Goal: Navigation & Orientation: Find specific page/section

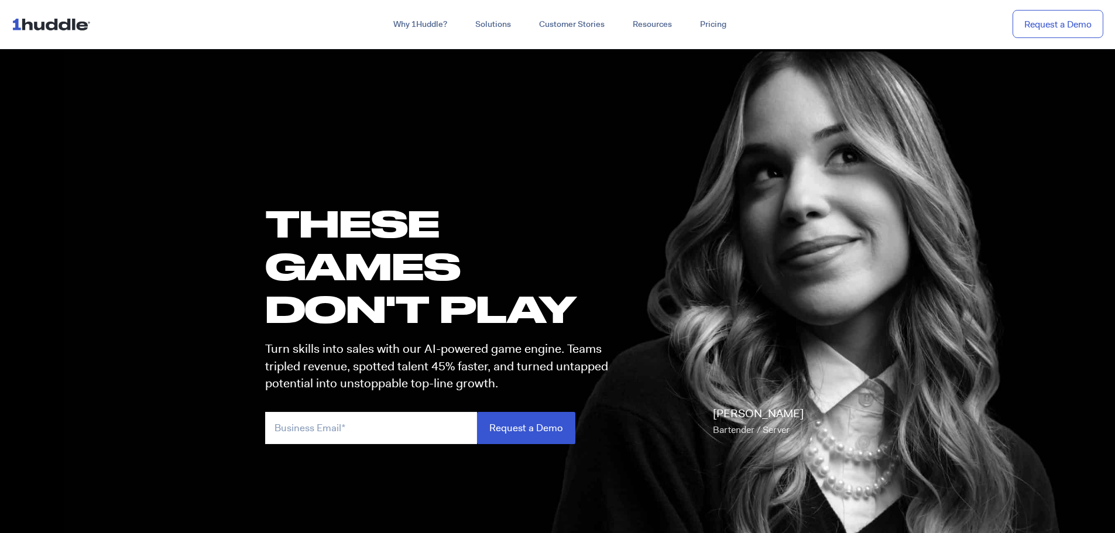
click at [37, 28] on img at bounding box center [54, 24] width 84 height 22
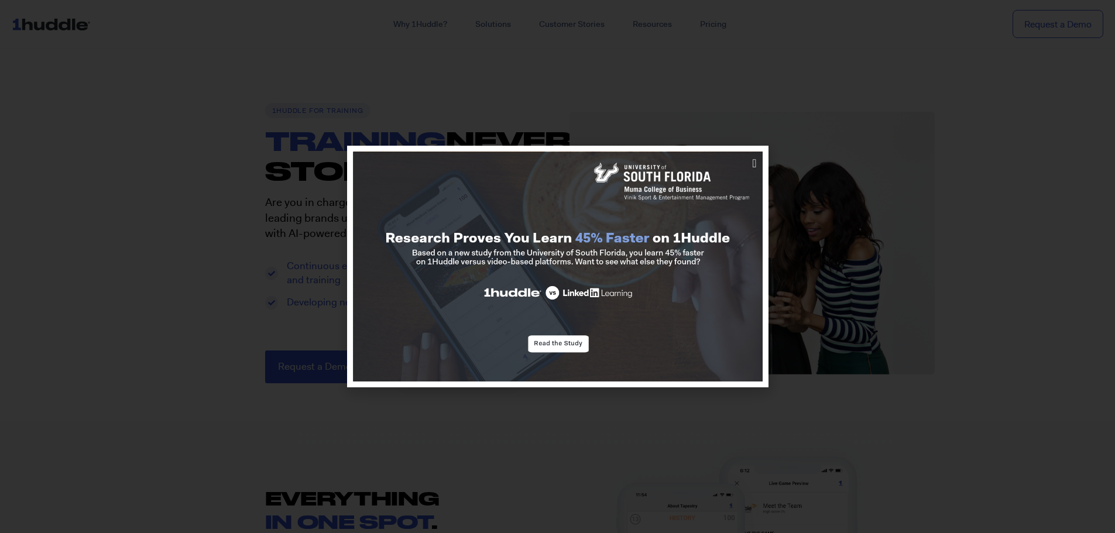
click at [201, 87] on div at bounding box center [557, 266] width 1115 height 533
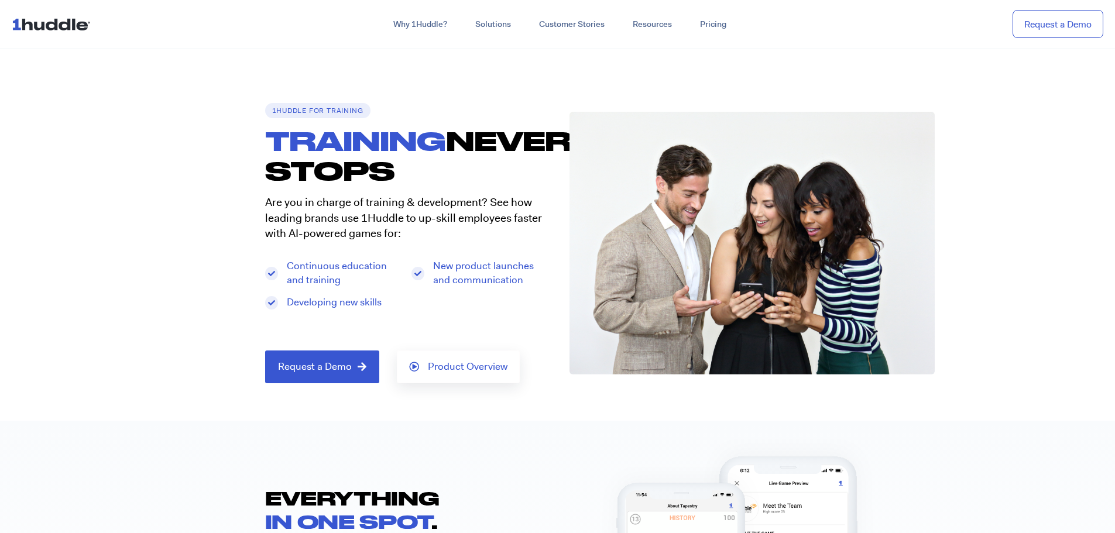
click at [59, 36] on link at bounding box center [54, 24] width 84 height 25
